Goal: Navigation & Orientation: Understand site structure

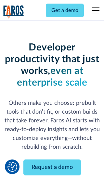
scroll to position [78, 0]
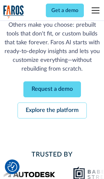
click at [52, 89] on link "Request a demo" at bounding box center [52, 89] width 58 height 16
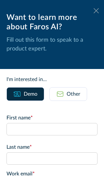
click at [96, 11] on icon at bounding box center [96, 10] width 5 height 5
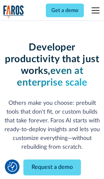
scroll to position [99, 0]
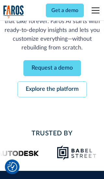
click at [52, 89] on link "Explore the platform" at bounding box center [52, 89] width 69 height 16
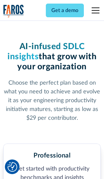
scroll to position [1010, 0]
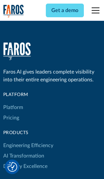
click at [13, 102] on link "Platform" at bounding box center [13, 107] width 20 height 10
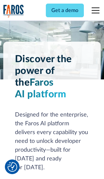
scroll to position [5105, 0]
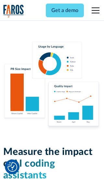
scroll to position [4029, 0]
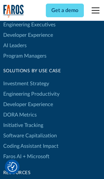
click at [20, 110] on link "DORA Metrics" at bounding box center [20, 115] width 34 height 10
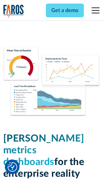
scroll to position [2854, 0]
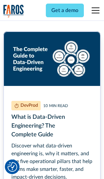
scroll to position [2922, 0]
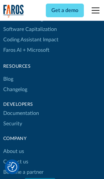
click at [15, 90] on link "Changelog" at bounding box center [15, 89] width 24 height 10
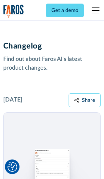
scroll to position [7872, 0]
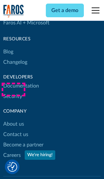
click at [13, 119] on link "About us" at bounding box center [13, 124] width 21 height 10
